Goal: Task Accomplishment & Management: Manage account settings

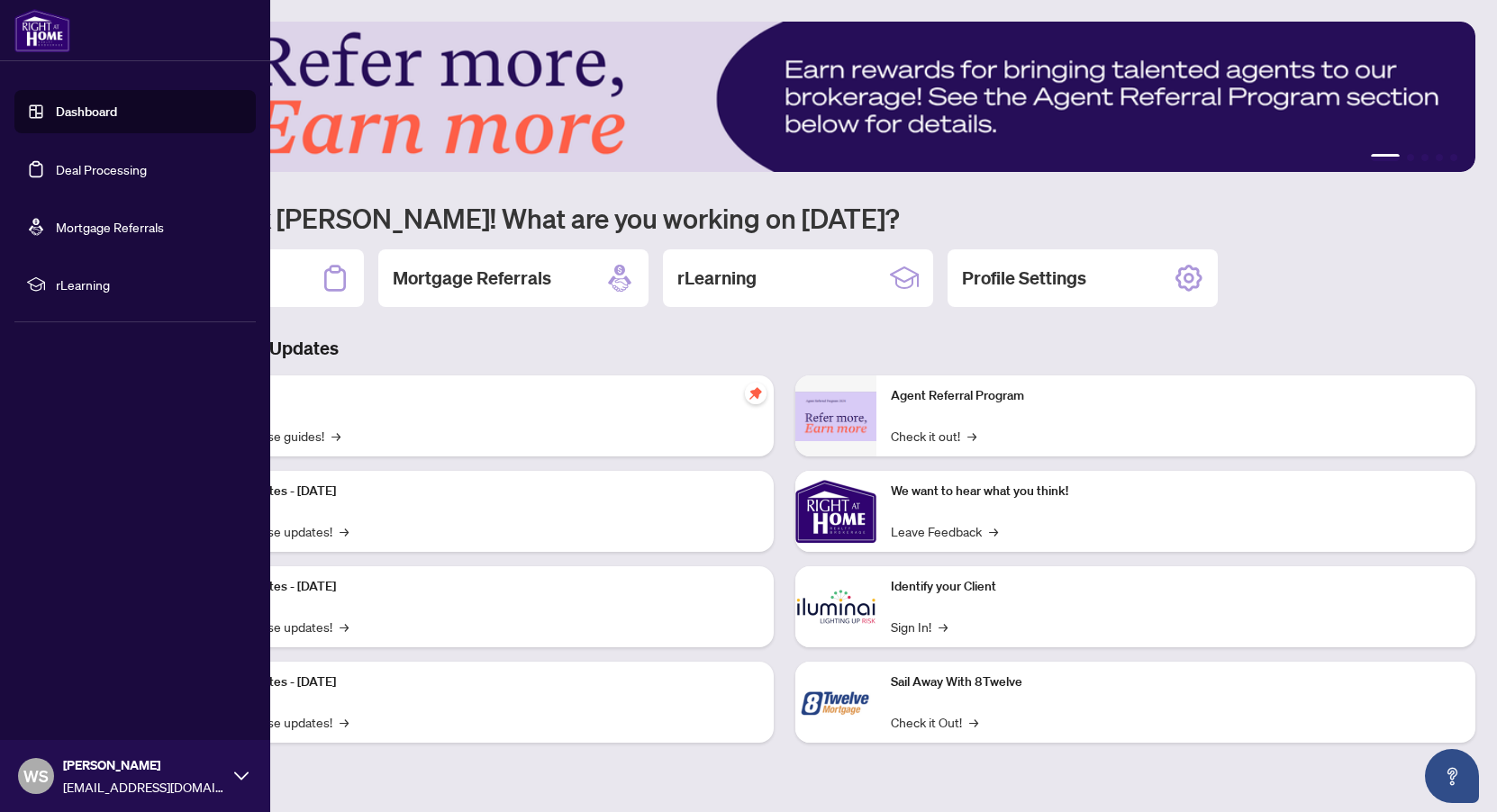
click at [74, 113] on link "Dashboard" at bounding box center [87, 112] width 61 height 16
click at [102, 105] on link "Dashboard" at bounding box center [87, 112] width 61 height 16
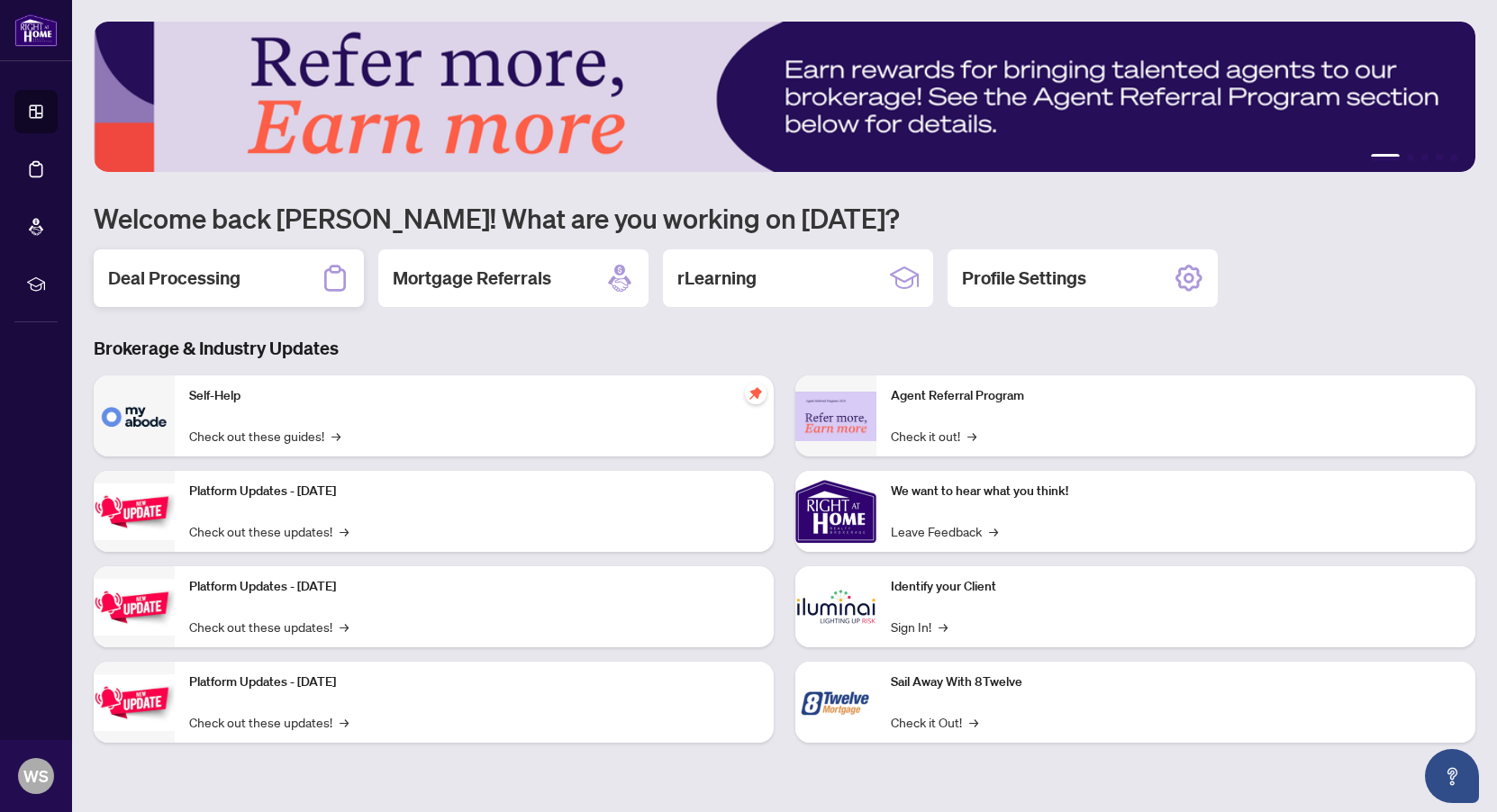
click at [216, 272] on h2 "Deal Processing" at bounding box center [174, 278] width 133 height 25
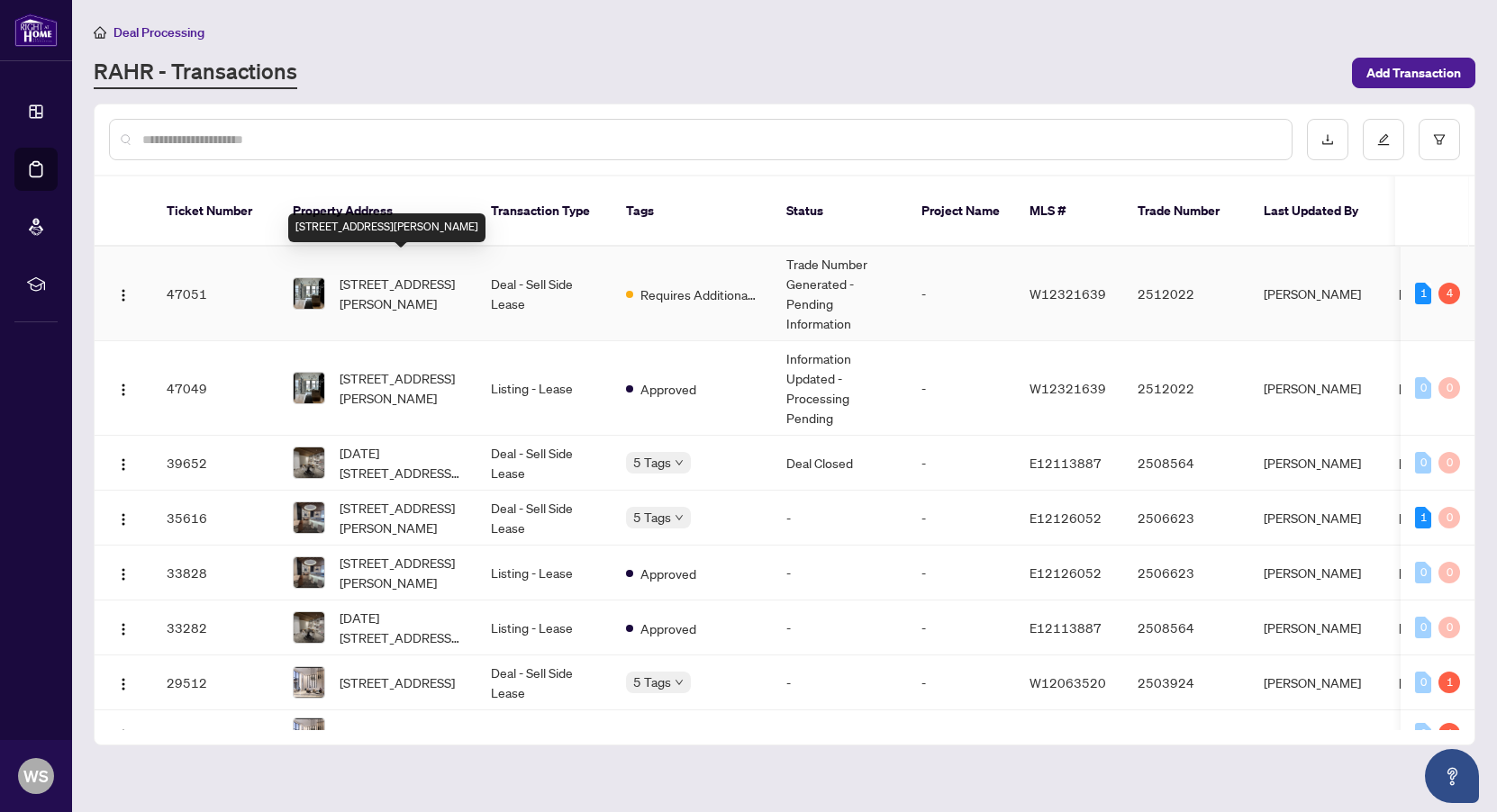
click at [406, 274] on span "[STREET_ADDRESS][PERSON_NAME]" at bounding box center [401, 294] width 122 height 40
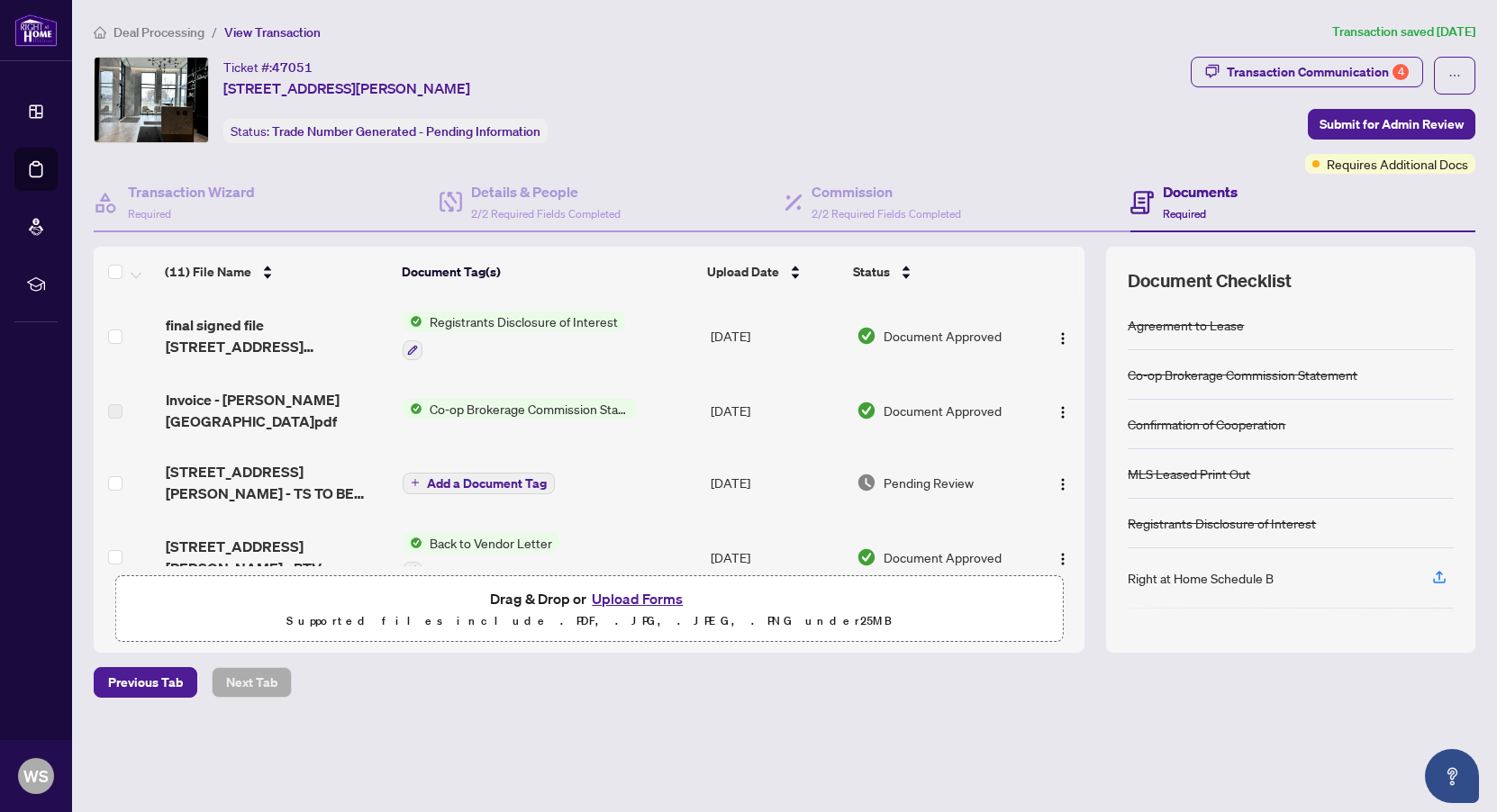
click at [629, 599] on button "Upload Forms" at bounding box center [637, 598] width 102 height 24
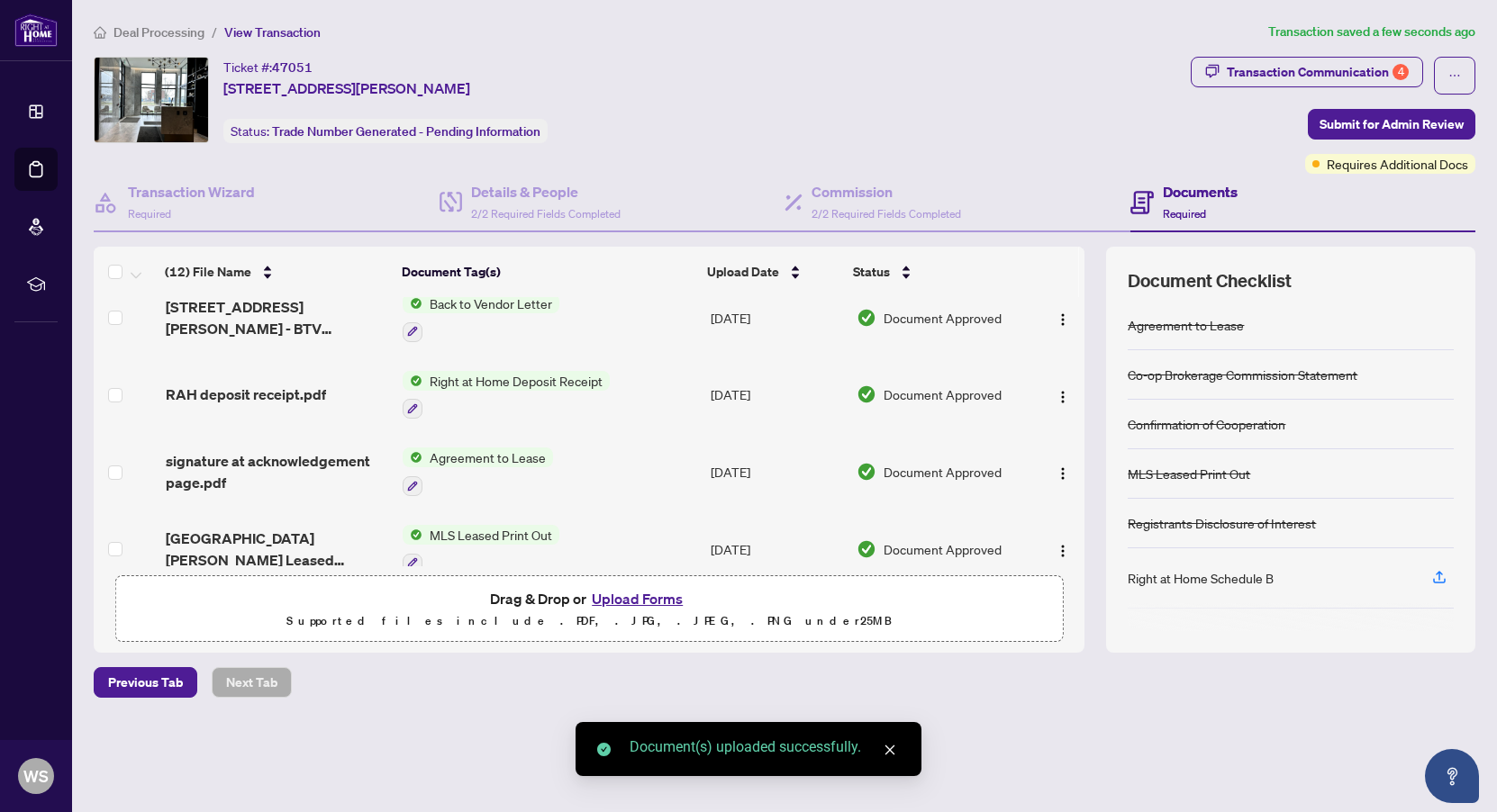
scroll to position [607, 0]
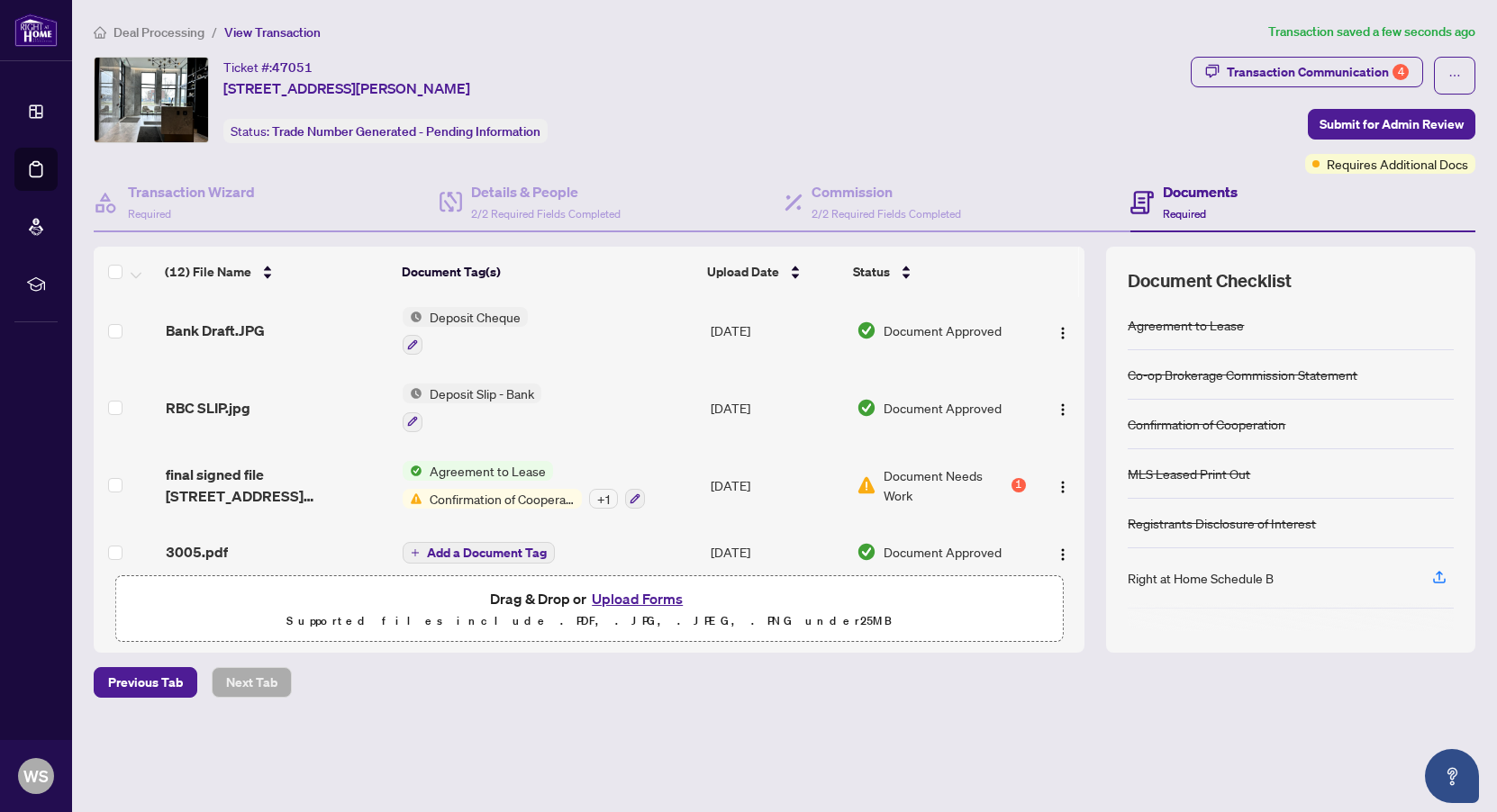
click at [524, 547] on span "Add a Document Tag" at bounding box center [487, 552] width 120 height 12
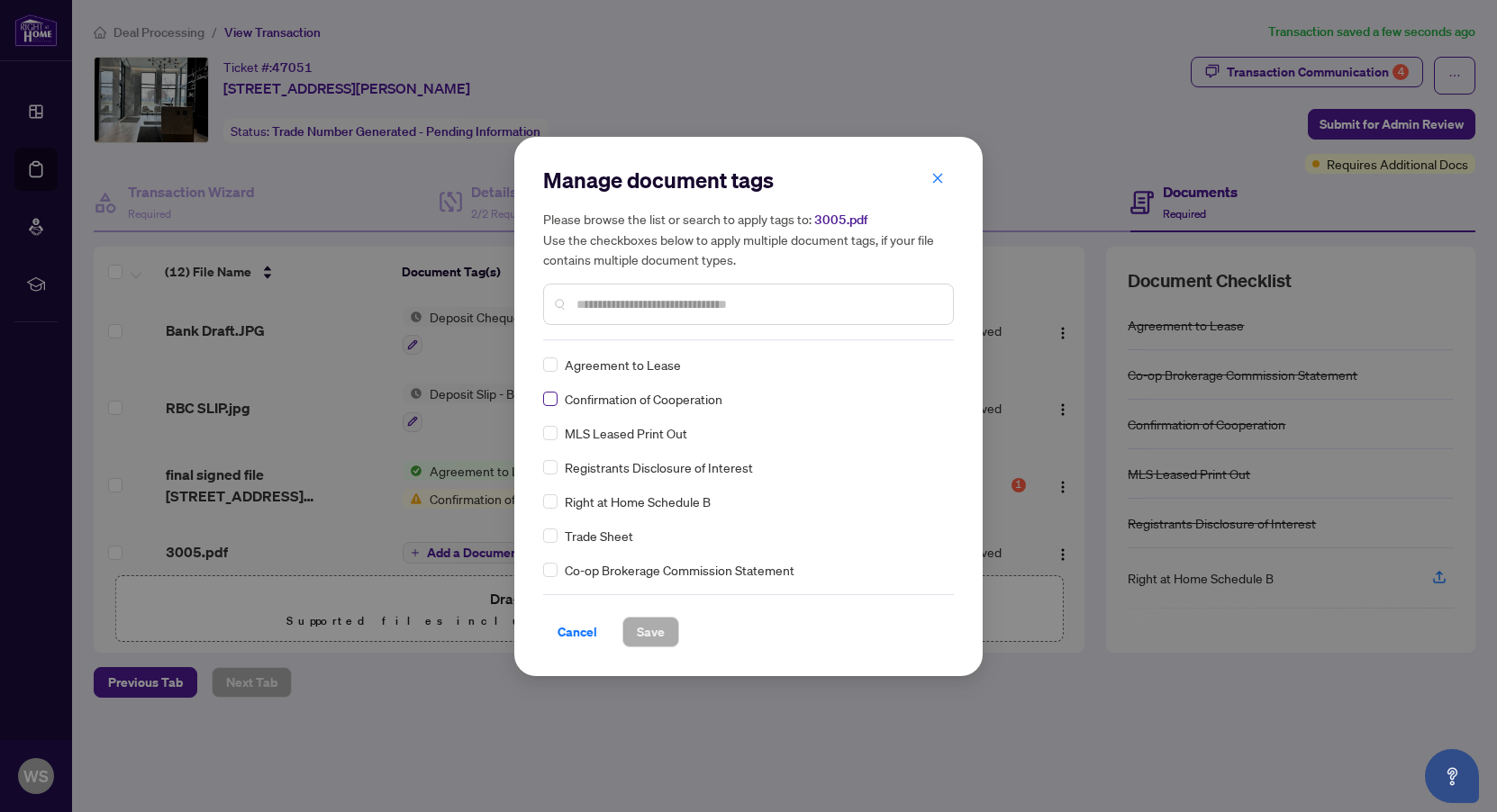
click at [552, 406] on label at bounding box center [550, 399] width 14 height 20
click at [652, 625] on span "Save" at bounding box center [650, 632] width 28 height 29
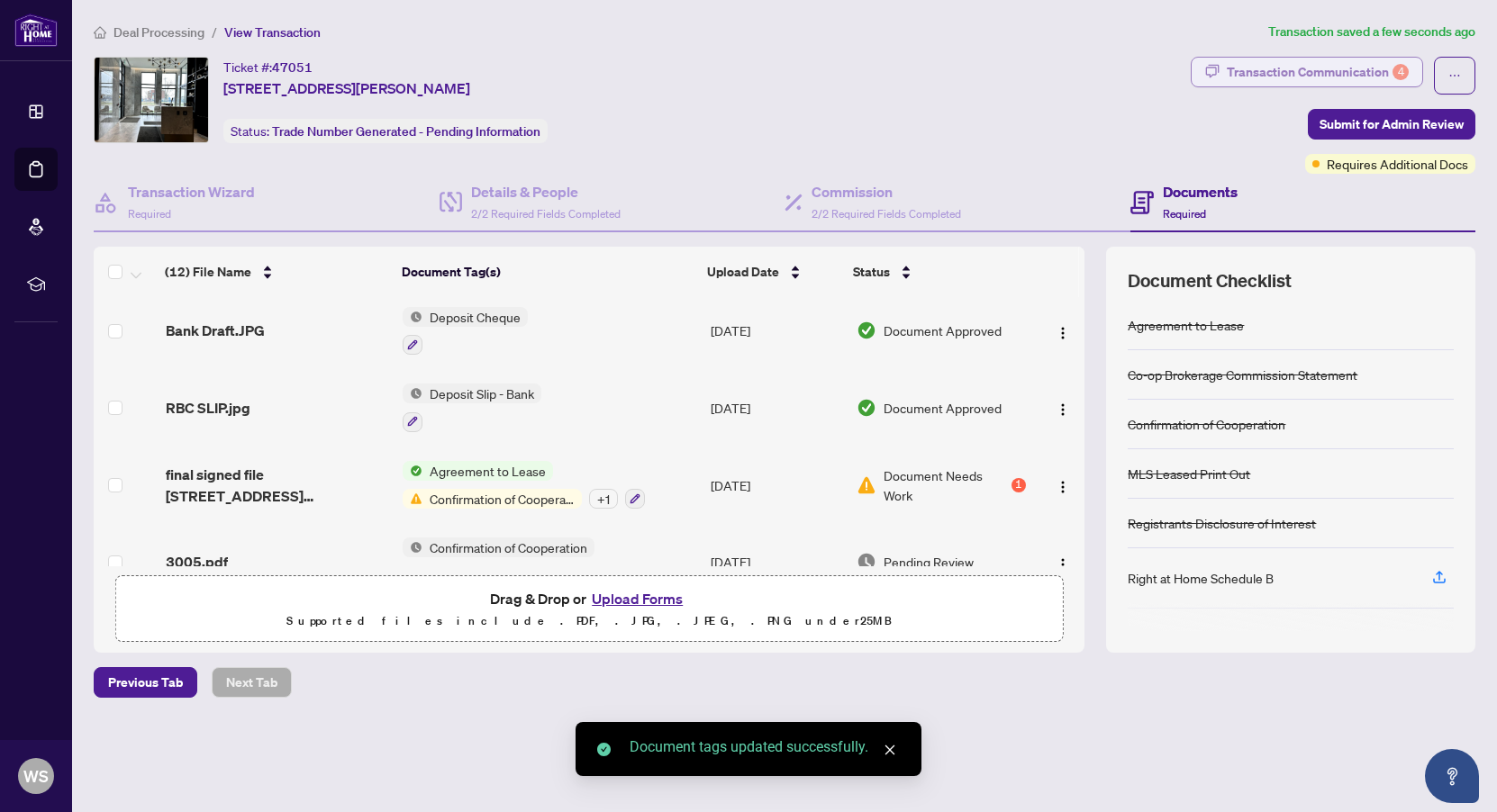
click at [1261, 73] on div "Transaction Communication 4" at bounding box center [1318, 72] width 182 height 29
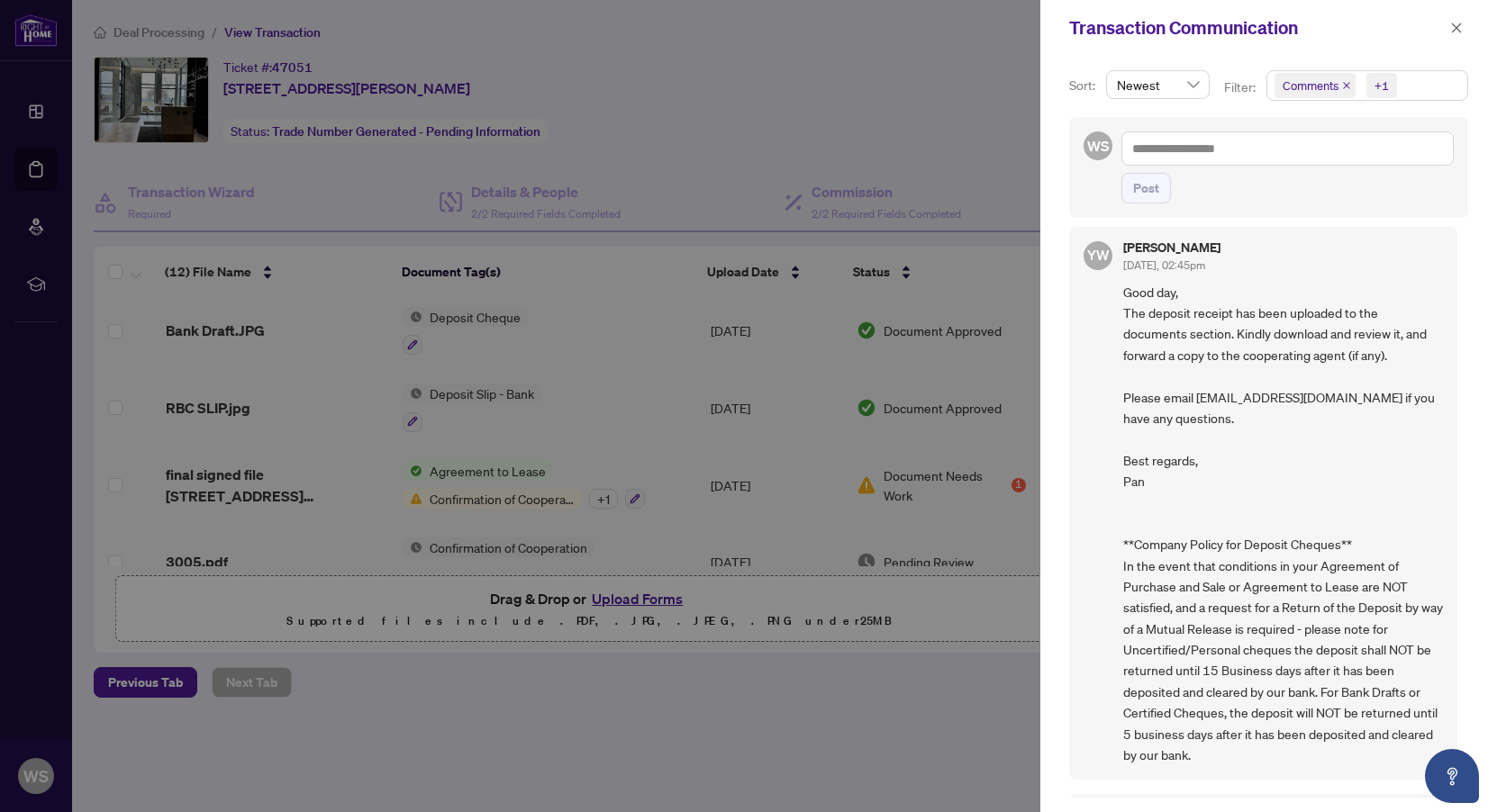
scroll to position [1477, 0]
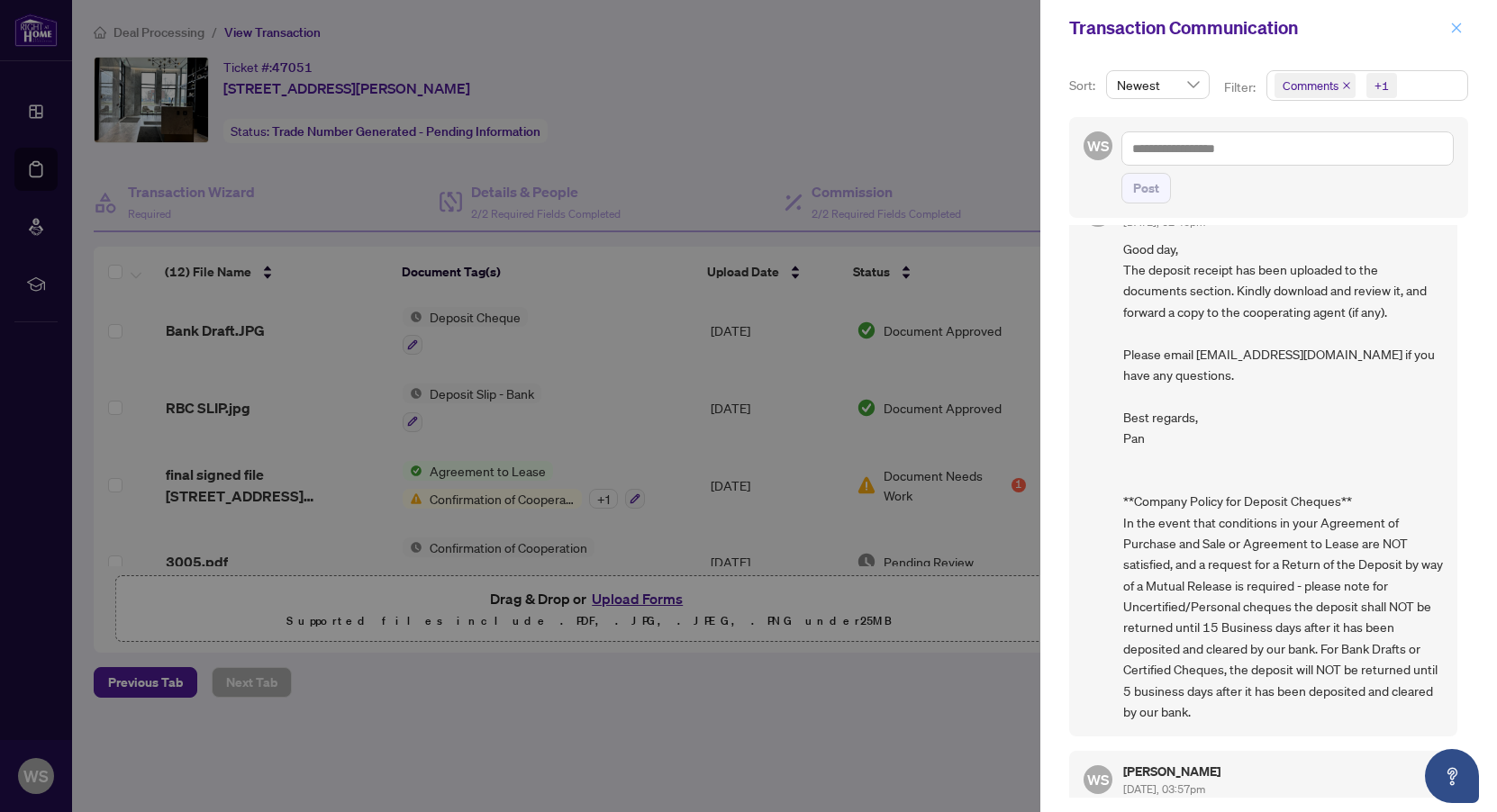
click at [1450, 33] on icon "close" at bounding box center [1456, 28] width 12 height 12
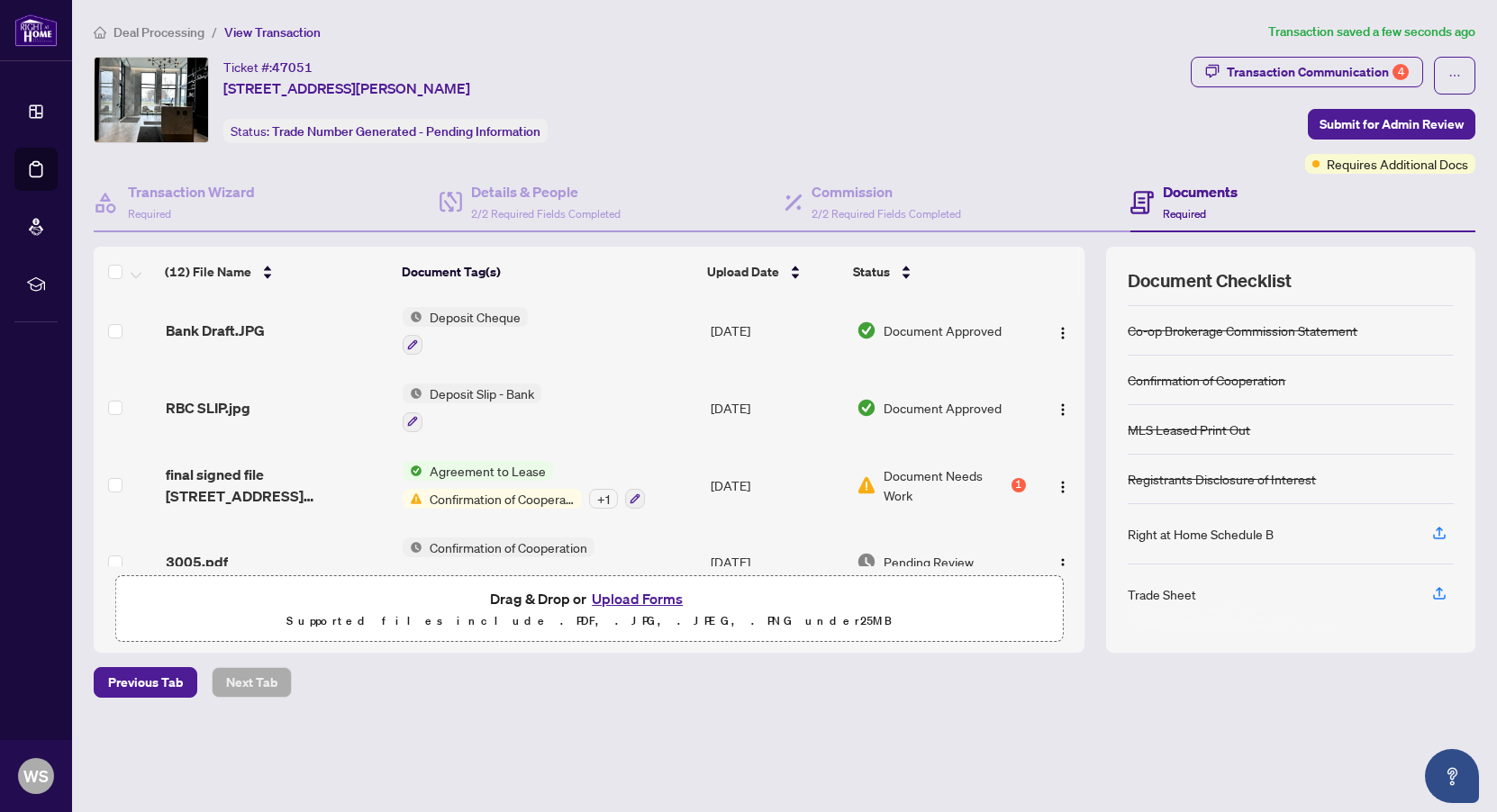
scroll to position [0, 0]
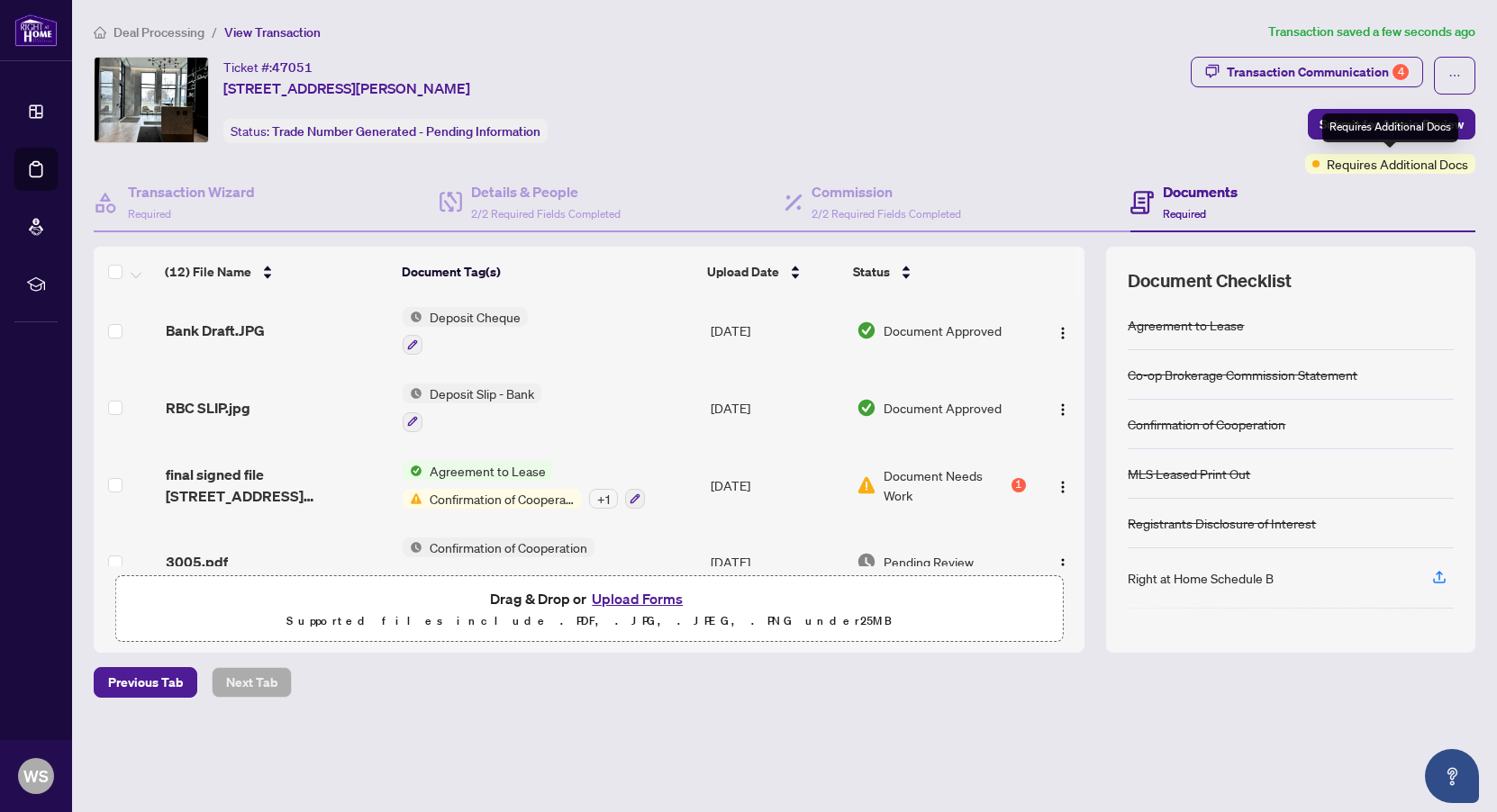
click at [1419, 165] on span "Requires Additional Docs" at bounding box center [1398, 163] width 141 height 20
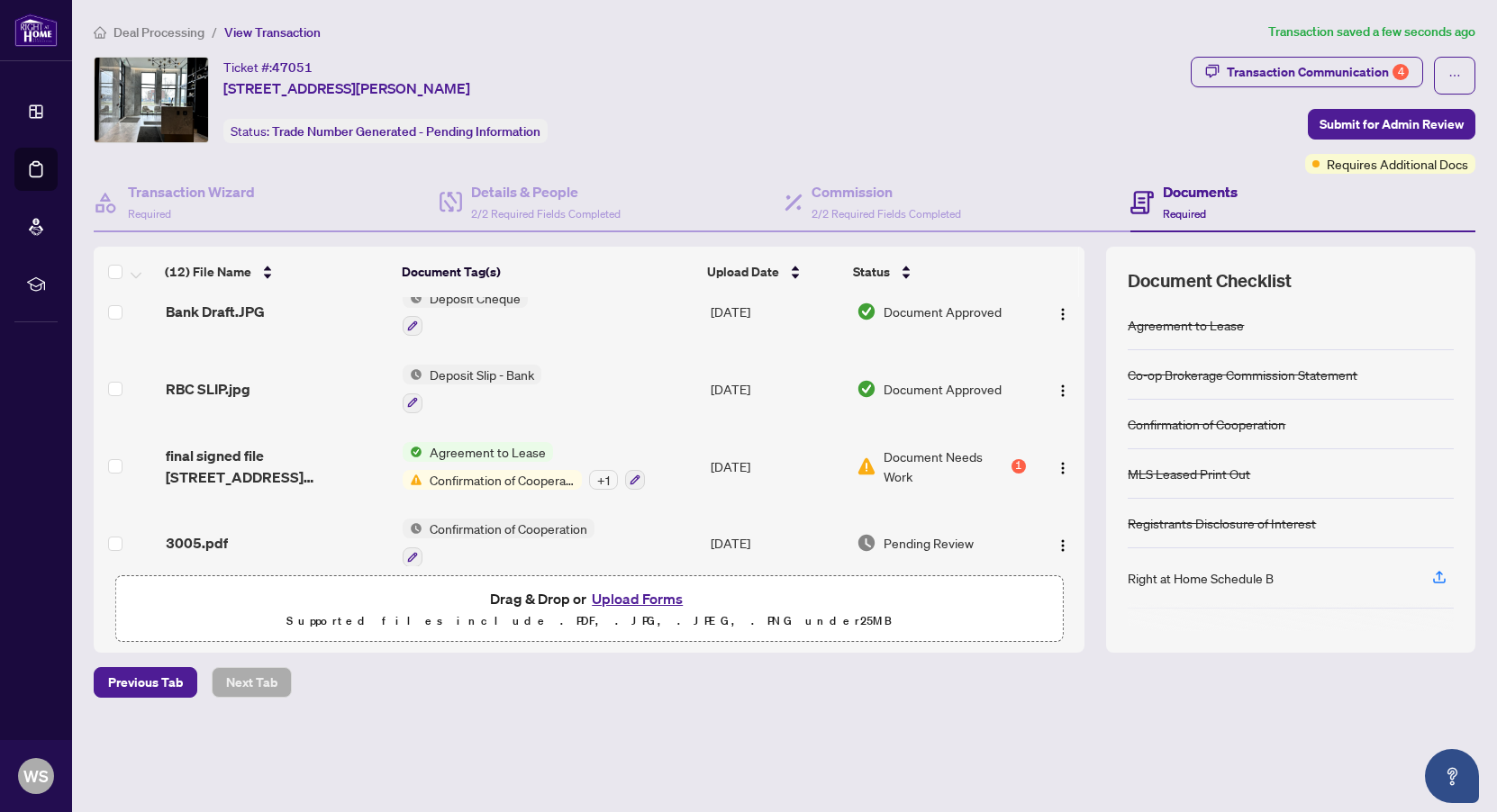
click at [473, 470] on span "Confirmation of Cooperation" at bounding box center [502, 480] width 159 height 20
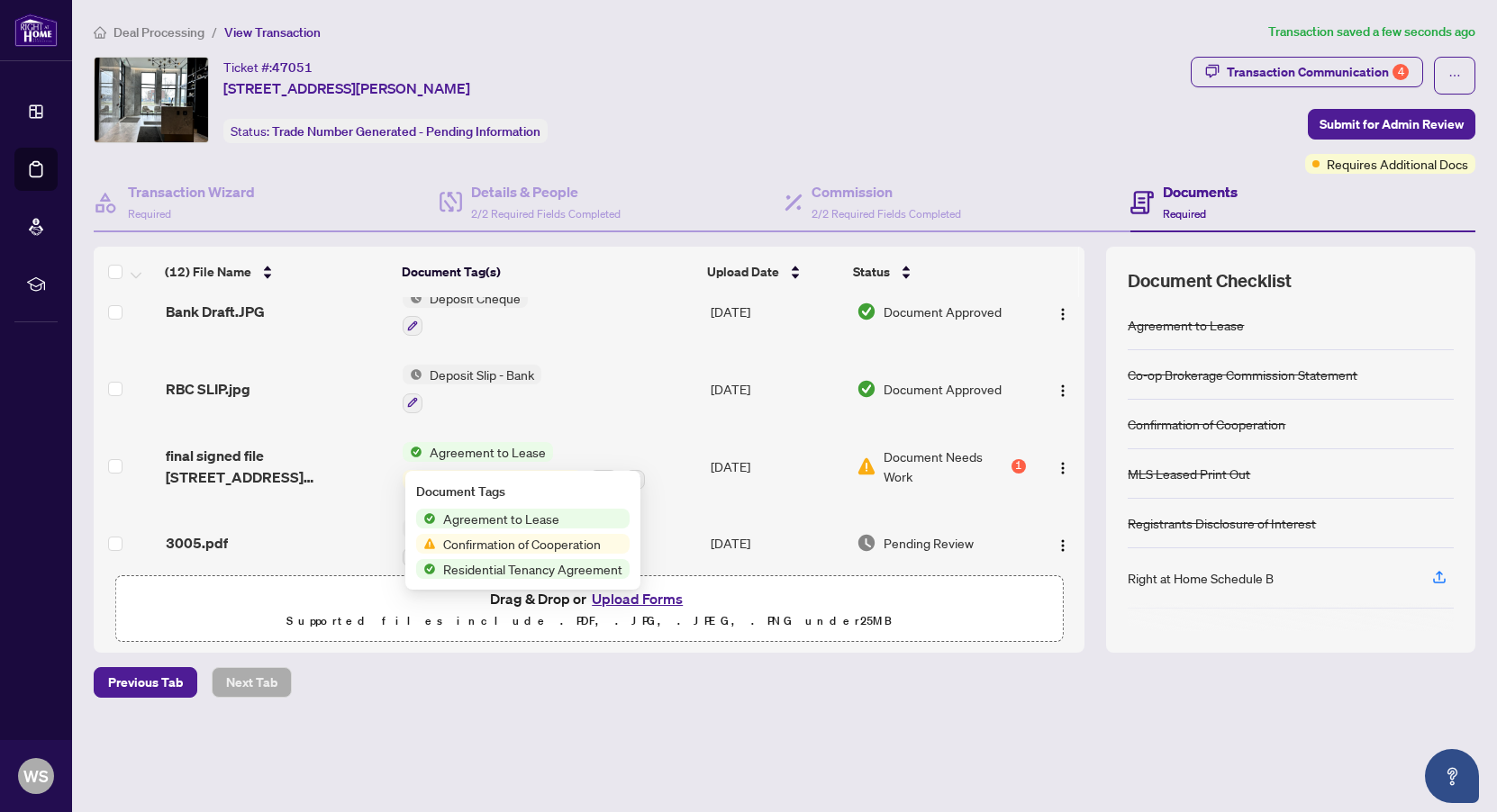
click at [473, 470] on span "Confirmation of Cooperation" at bounding box center [502, 480] width 159 height 20
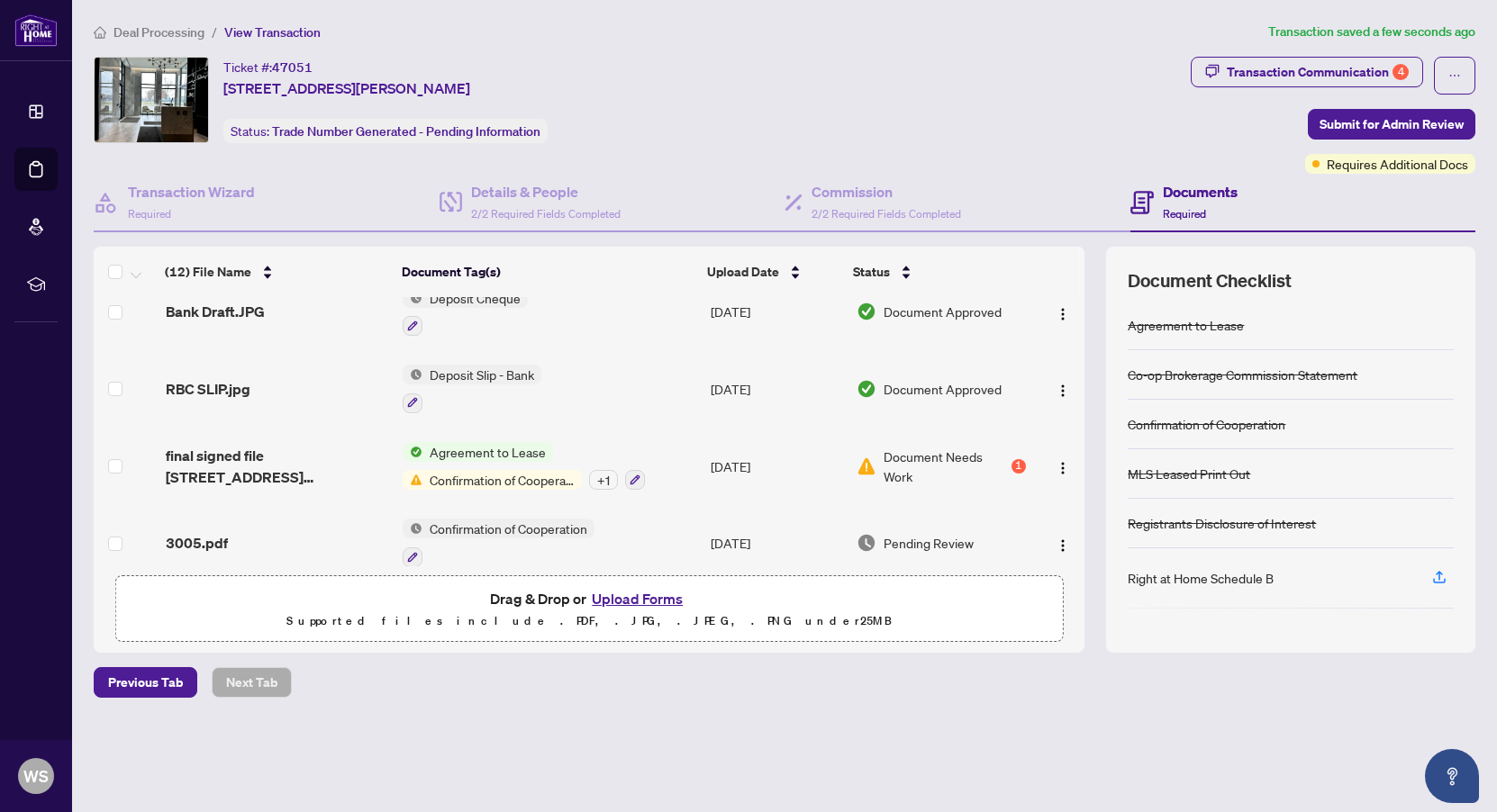
click at [475, 442] on span "Agreement to Lease" at bounding box center [488, 451] width 131 height 20
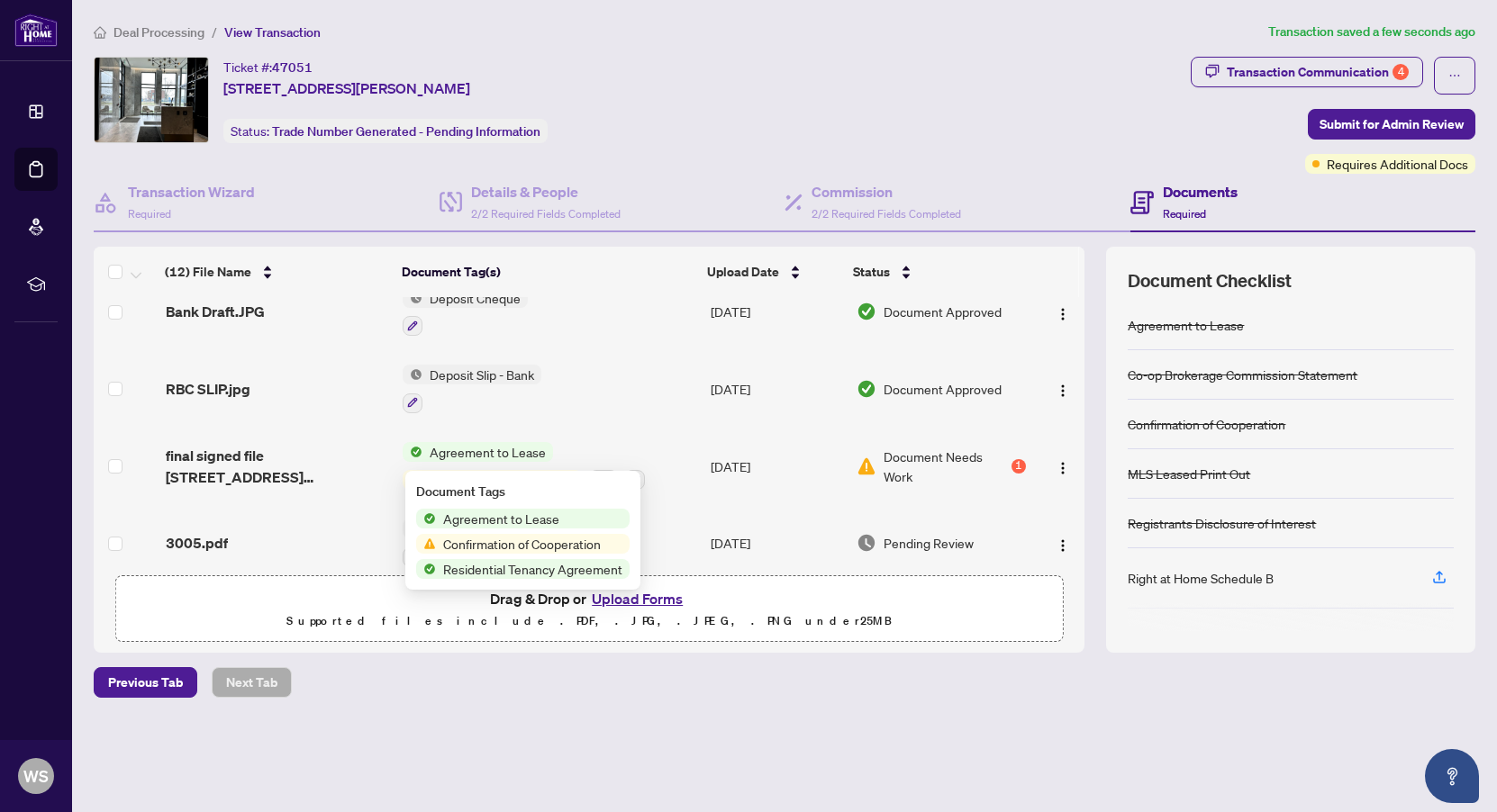
click at [348, 445] on span "final signed file [STREET_ADDRESS][PERSON_NAME]pdf" at bounding box center [277, 466] width 222 height 43
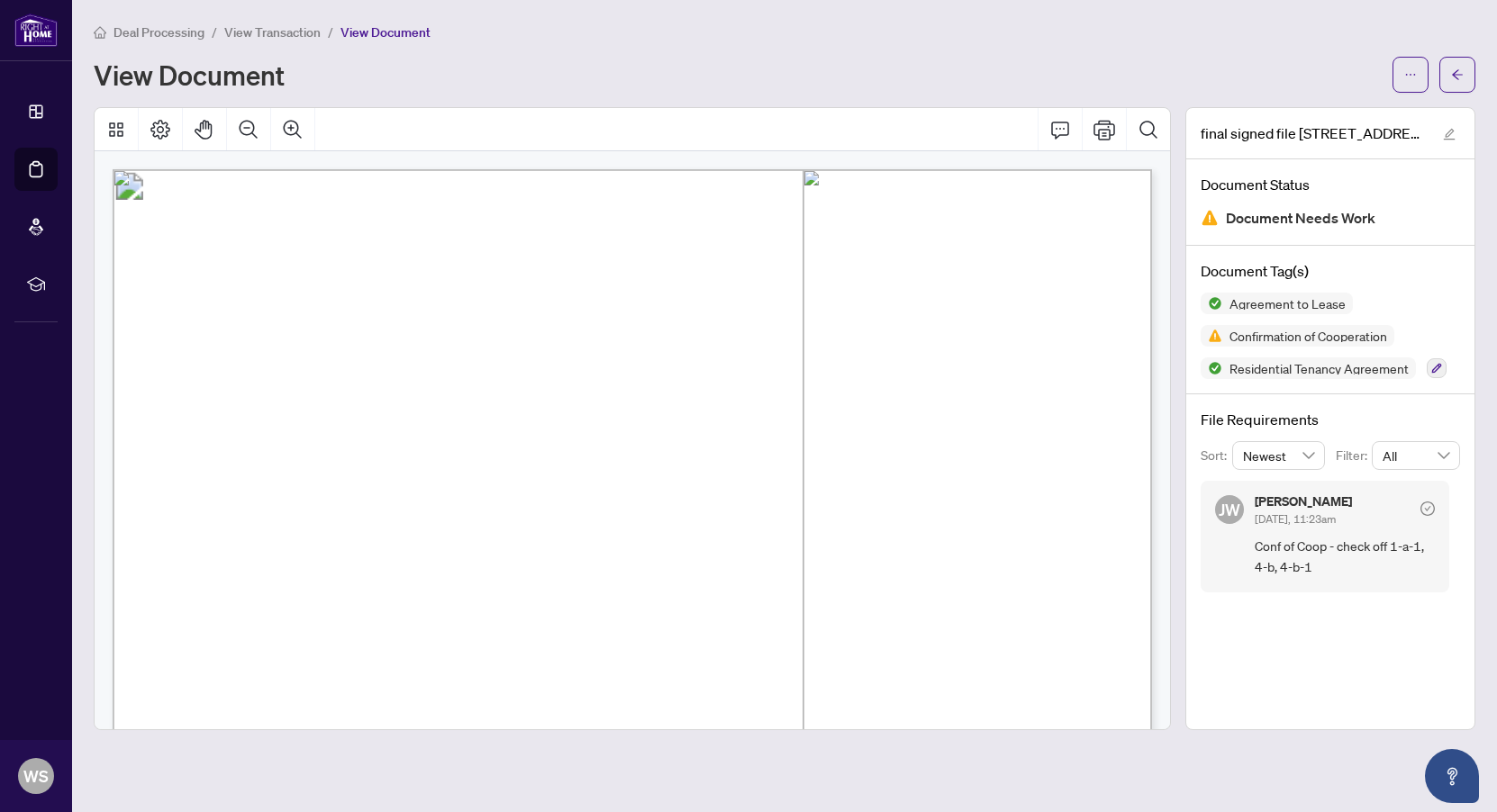
click at [1428, 504] on icon "check-circle" at bounding box center [1427, 509] width 14 height 14
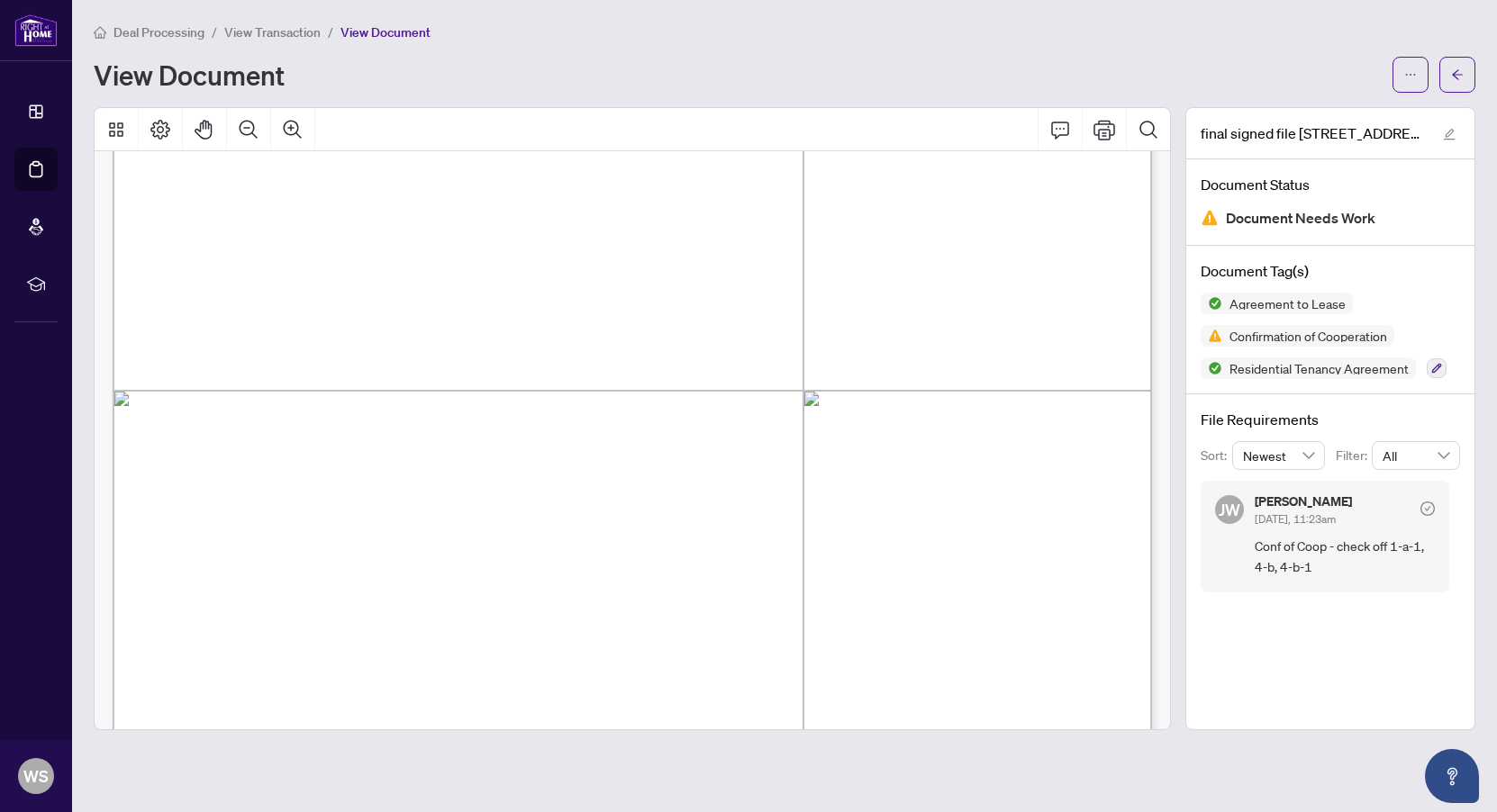
scroll to position [12898, 0]
click at [1397, 73] on button "button" at bounding box center [1411, 74] width 36 height 36
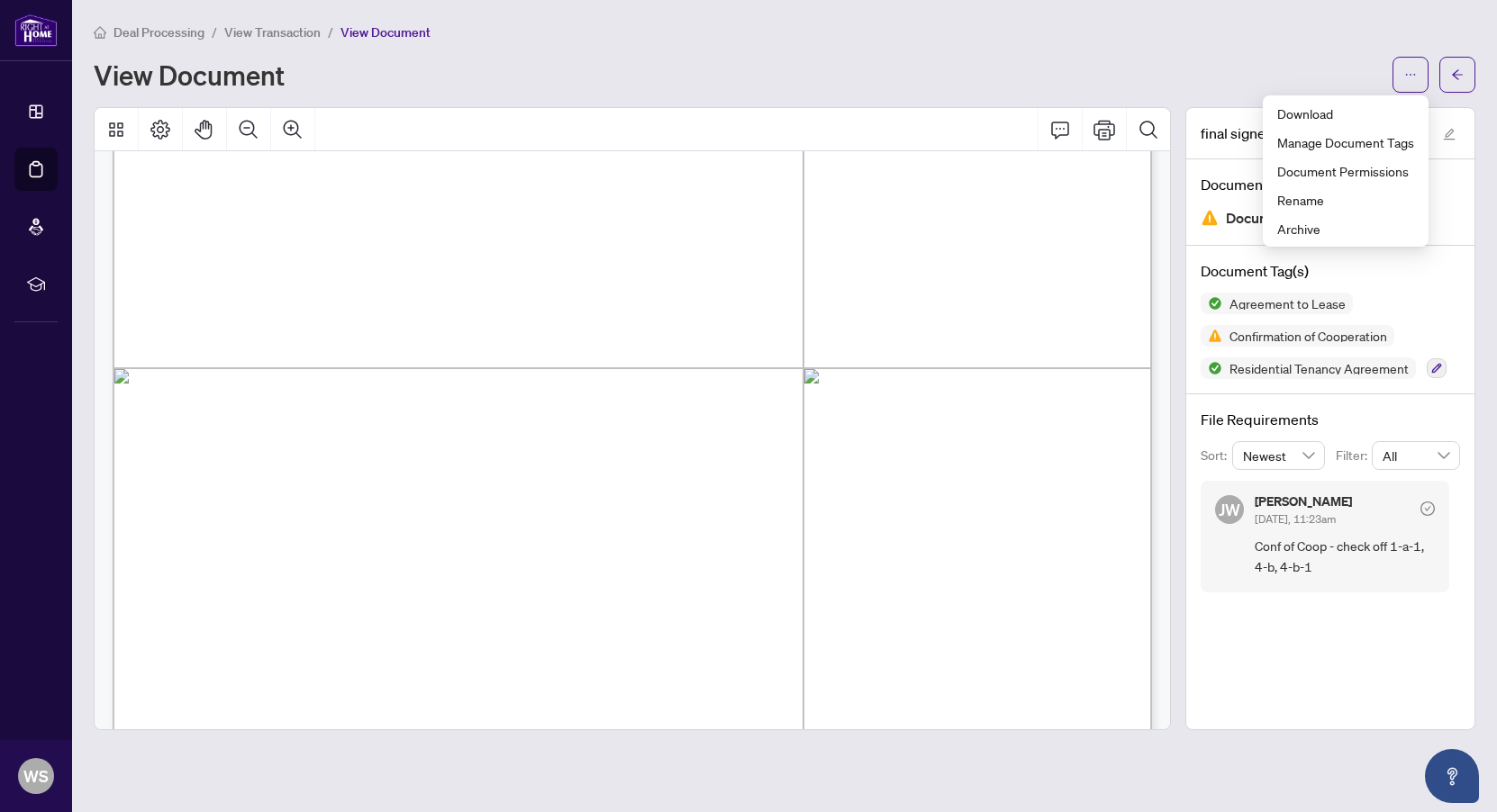
click at [1229, 39] on div "Deal Processing / View Transaction / View Document" at bounding box center [785, 32] width 1382 height 21
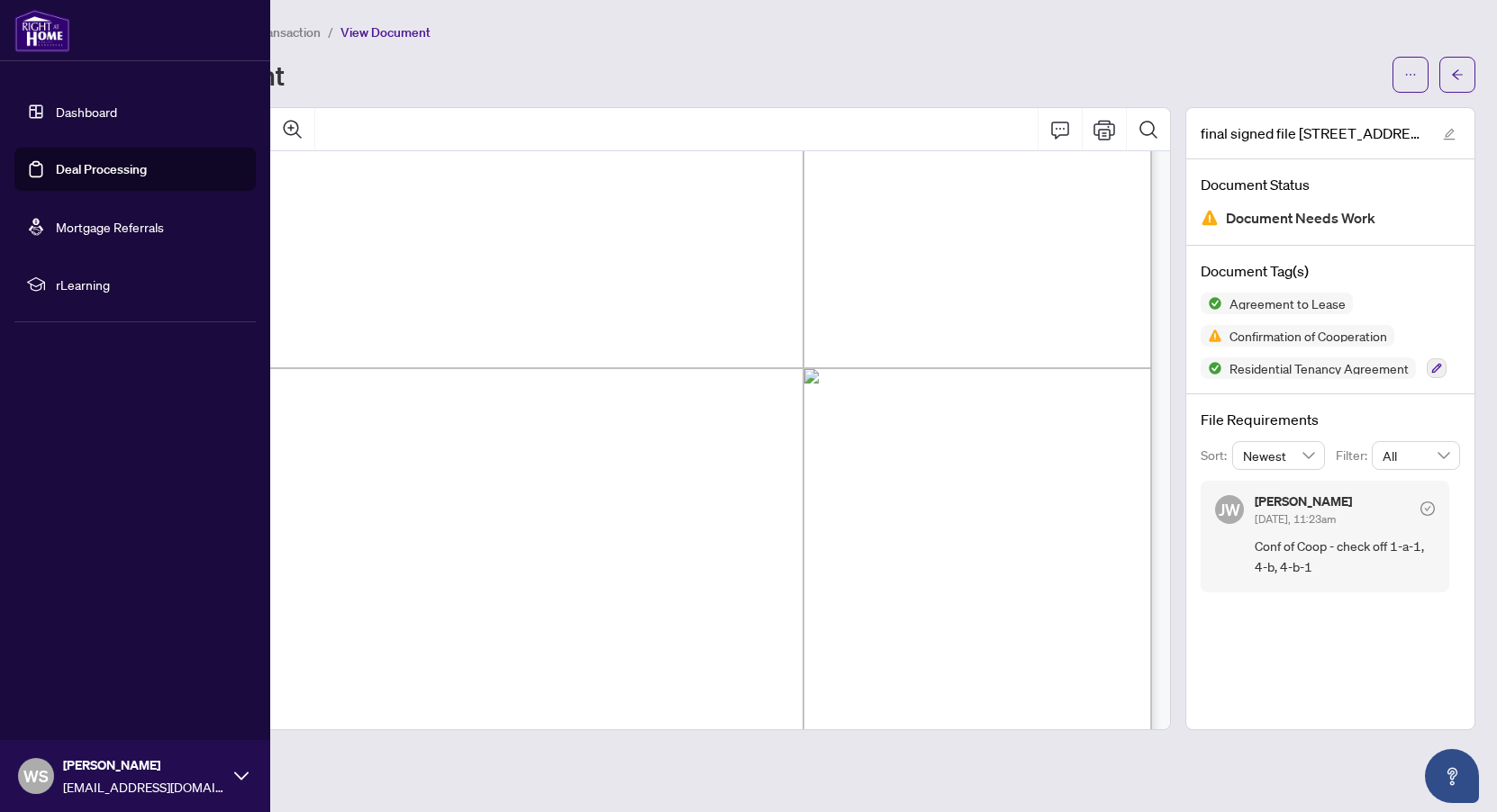
click at [82, 107] on link "Dashboard" at bounding box center [87, 112] width 61 height 16
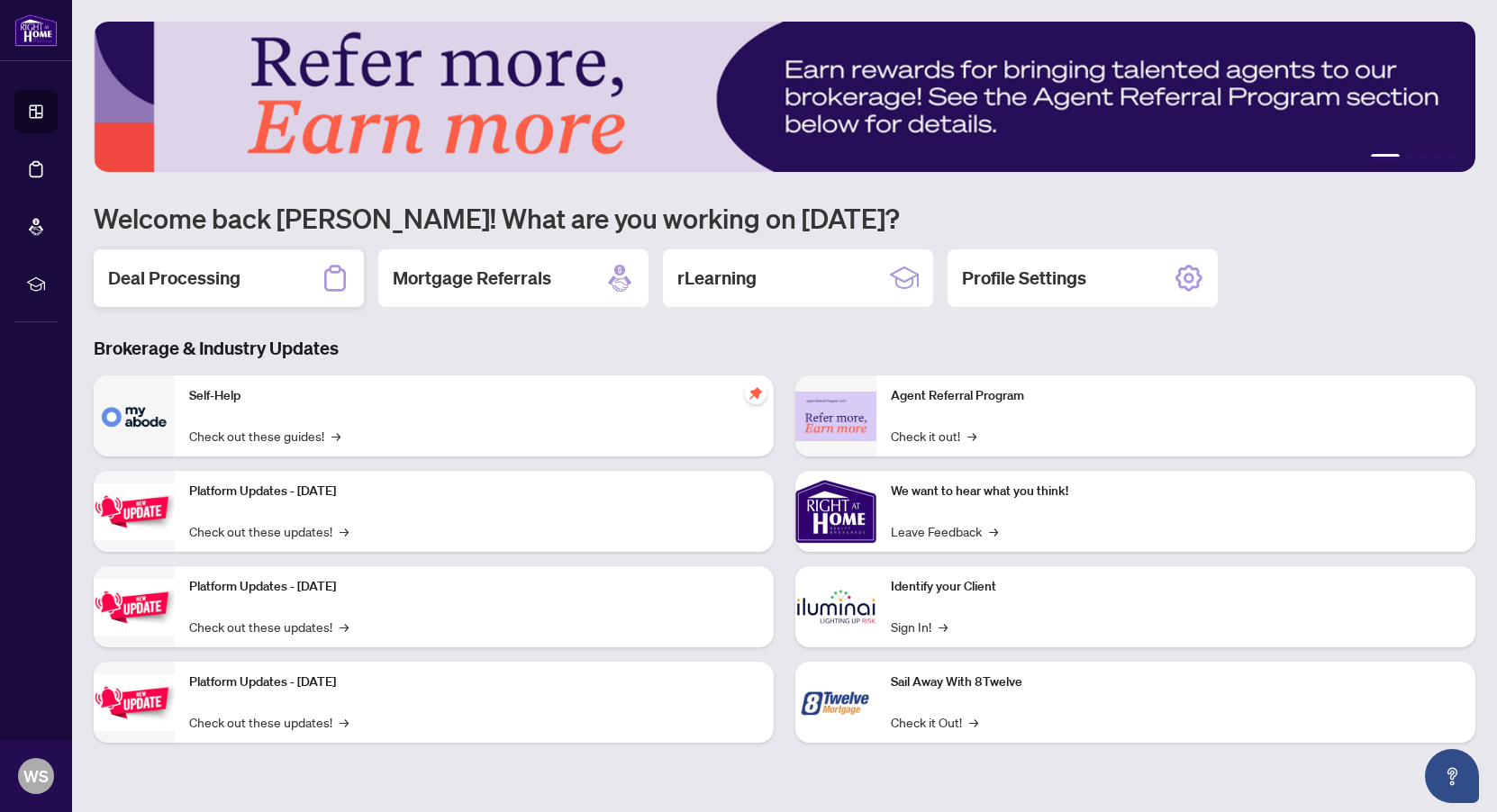
click at [220, 290] on h2 "Deal Processing" at bounding box center [174, 278] width 133 height 25
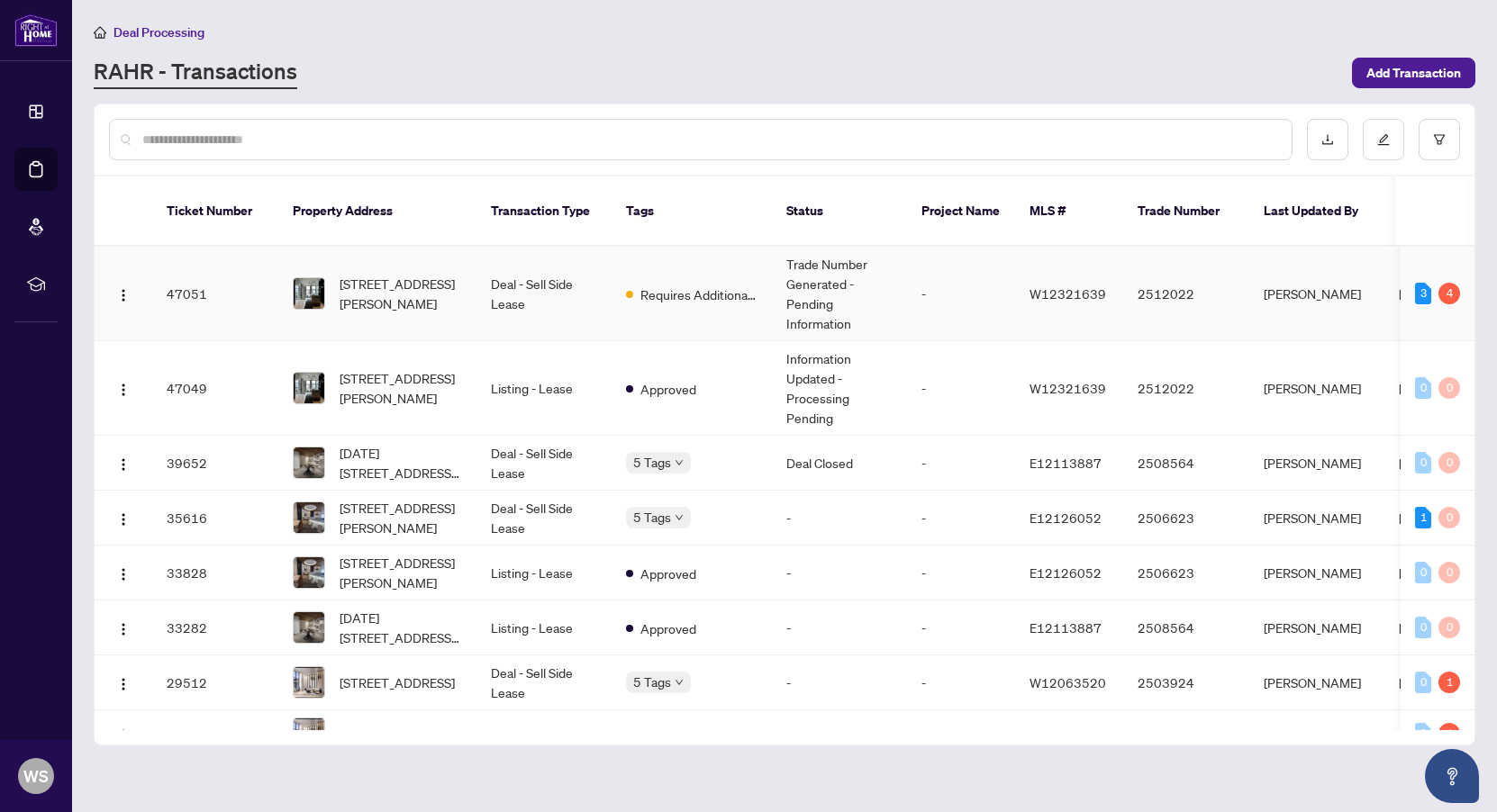
click at [796, 273] on td "Trade Number Generated - Pending Information" at bounding box center [840, 294] width 136 height 94
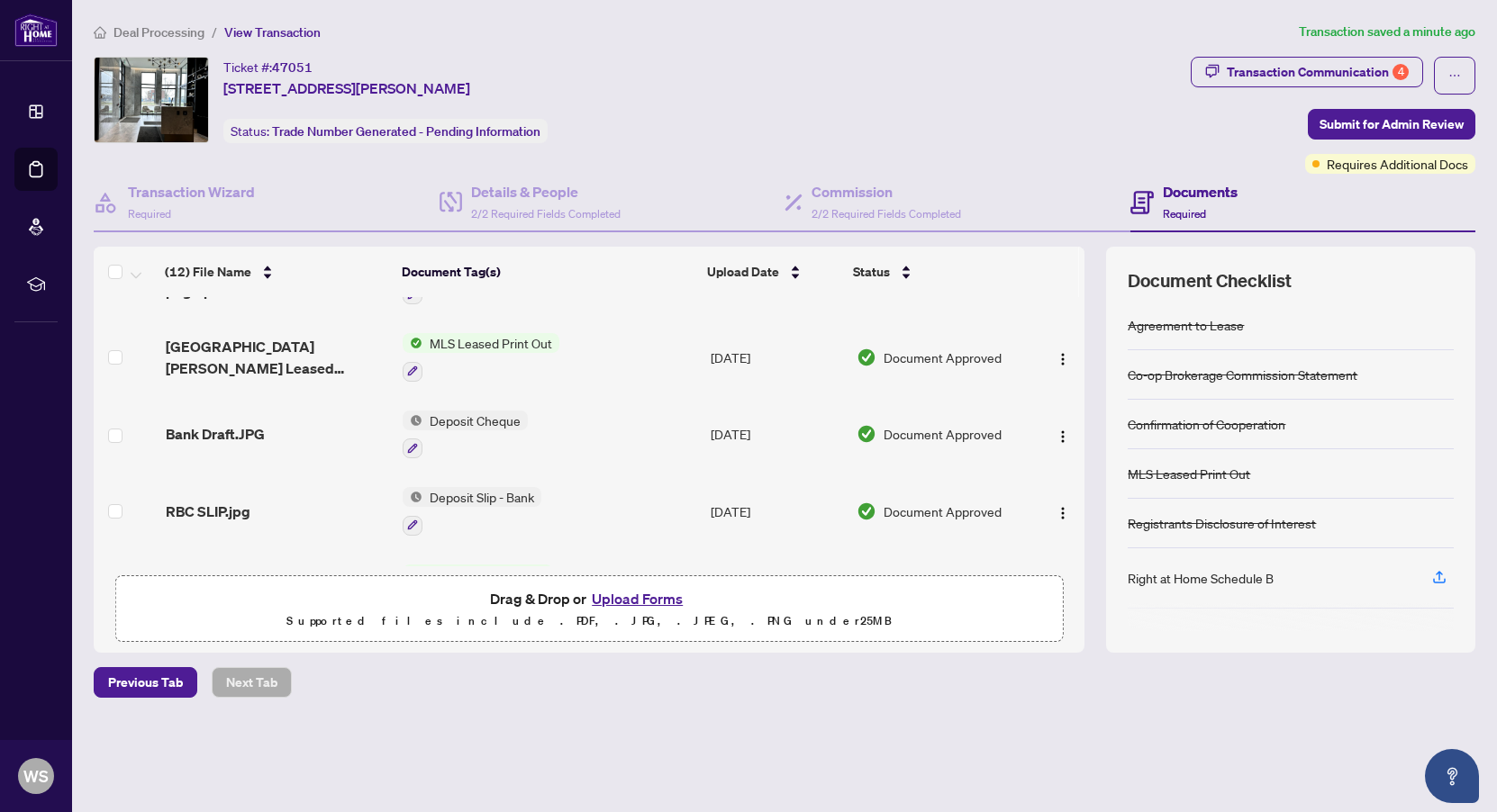
scroll to position [626, 0]
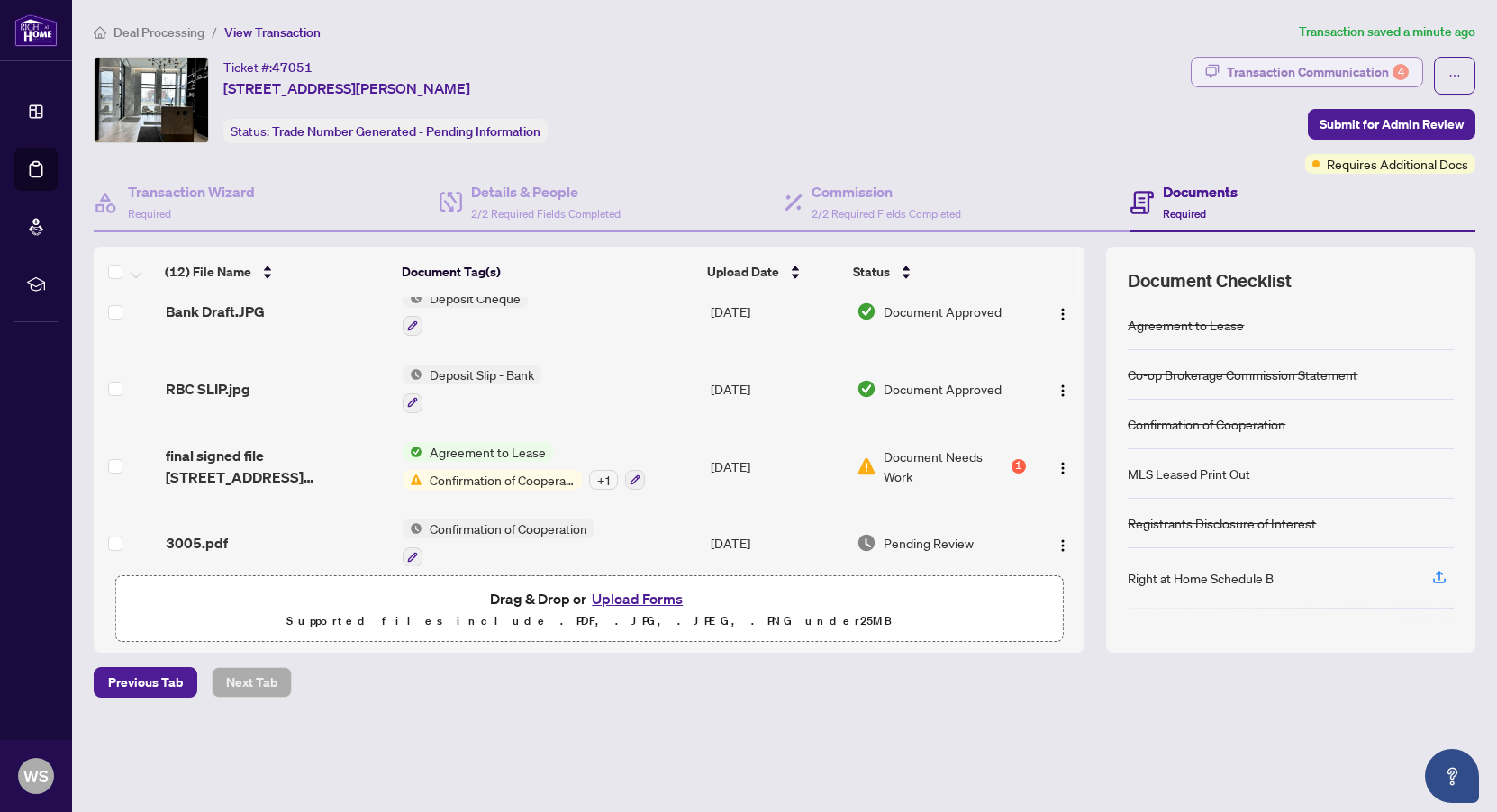
click at [1381, 73] on div "Transaction Communication 4" at bounding box center [1318, 72] width 182 height 29
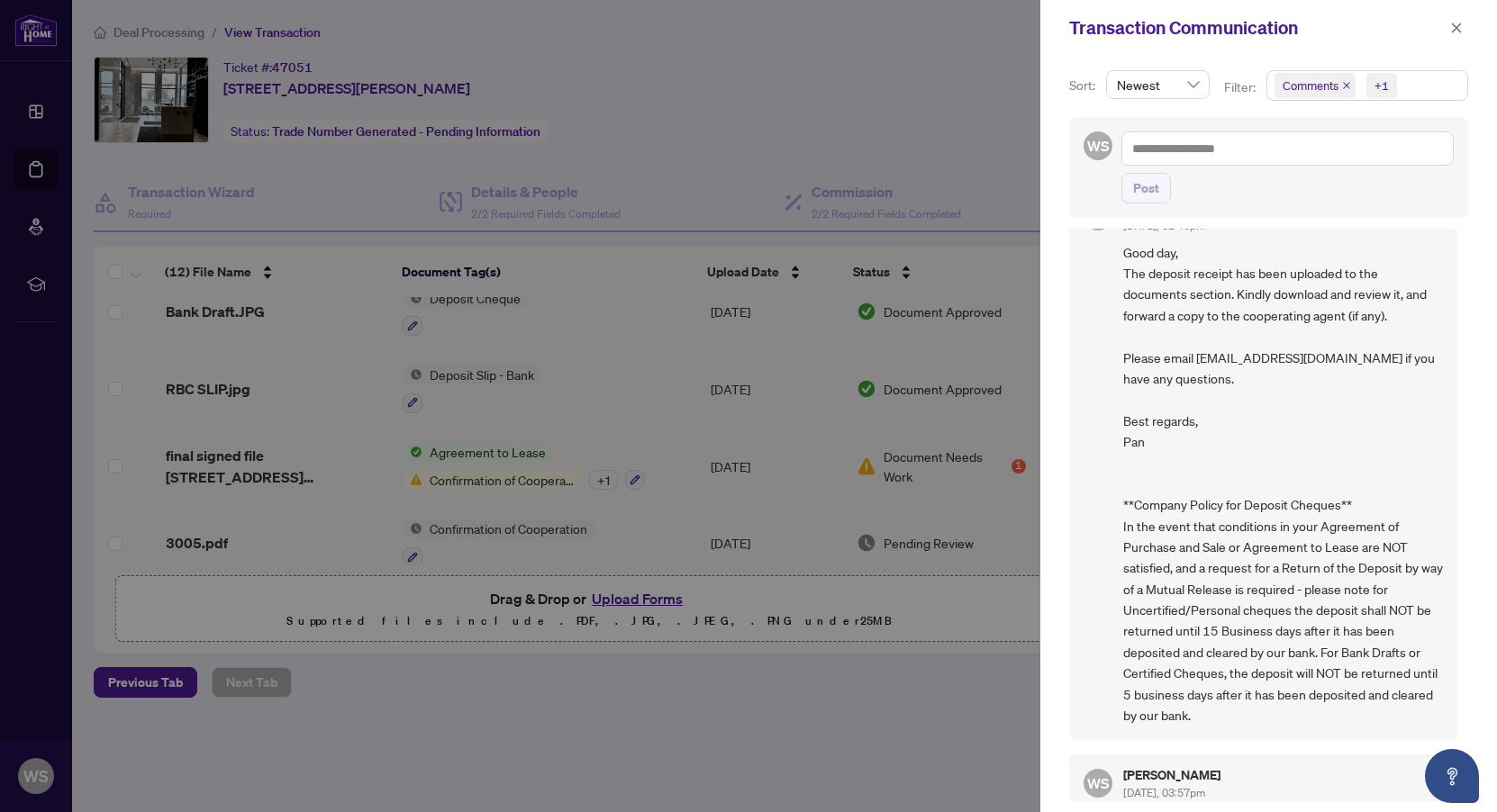
scroll to position [4, 0]
